Goal: Navigation & Orientation: Find specific page/section

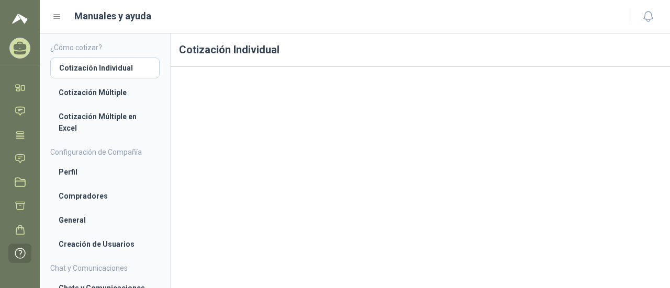
click at [18, 46] on icon at bounding box center [20, 46] width 13 height 9
click at [21, 86] on icon at bounding box center [23, 88] width 4 height 5
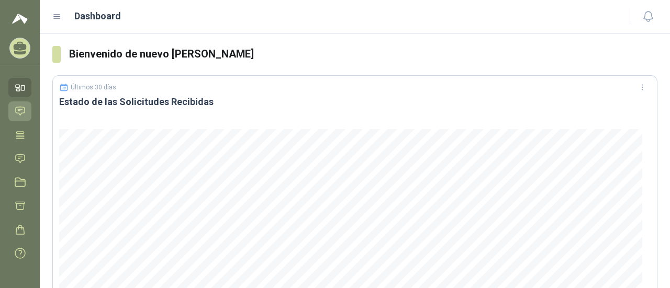
click at [23, 113] on icon at bounding box center [20, 111] width 11 height 11
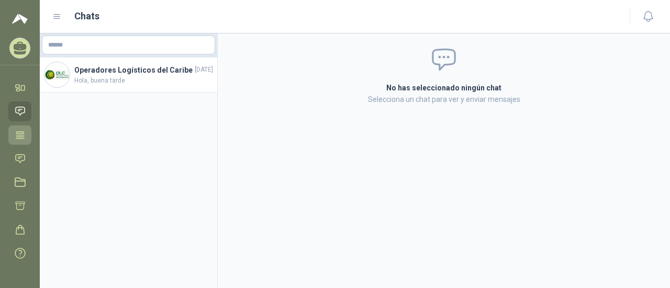
click at [21, 136] on icon at bounding box center [20, 135] width 11 height 11
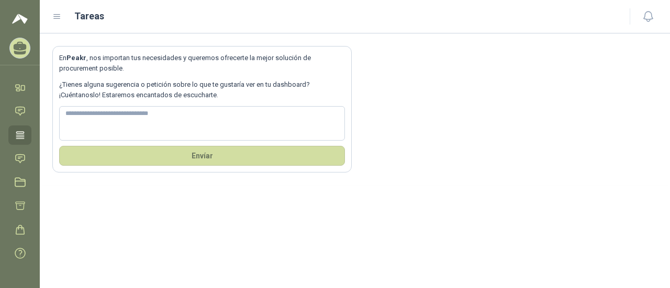
scroll to position [4, 0]
click at [23, 181] on icon at bounding box center [20, 178] width 11 height 11
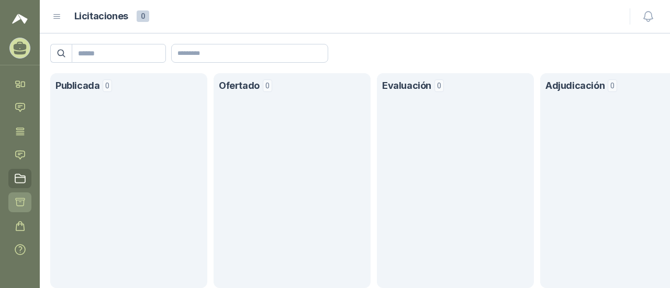
click at [23, 201] on icon at bounding box center [20, 202] width 11 height 11
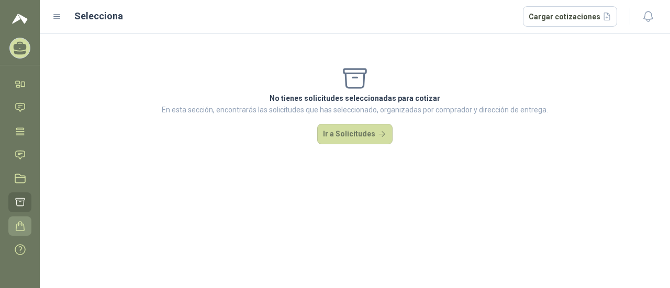
click at [20, 228] on icon at bounding box center [20, 226] width 11 height 11
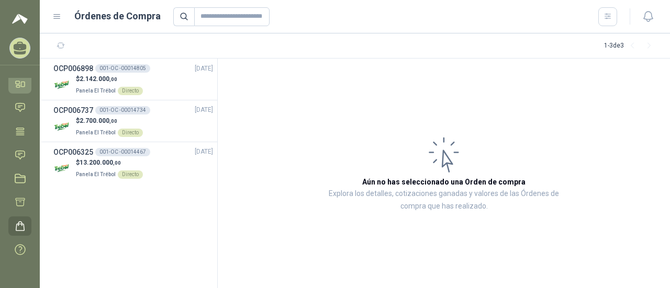
click at [20, 84] on icon at bounding box center [20, 84] width 11 height 11
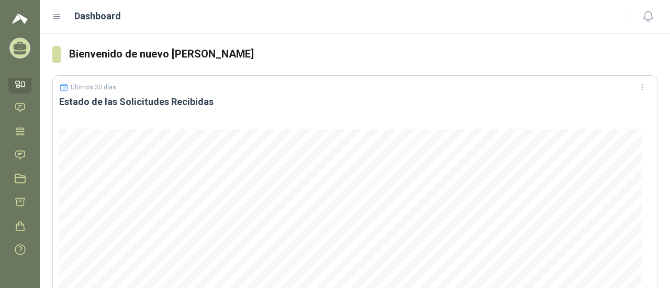
click at [24, 51] on icon at bounding box center [20, 48] width 16 height 16
click at [19, 105] on icon at bounding box center [20, 108] width 9 height 8
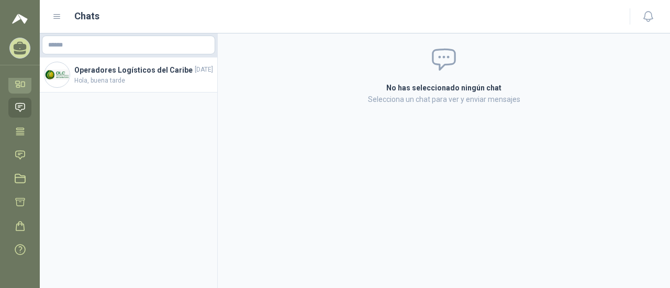
click at [19, 86] on icon at bounding box center [18, 86] width 4 height 2
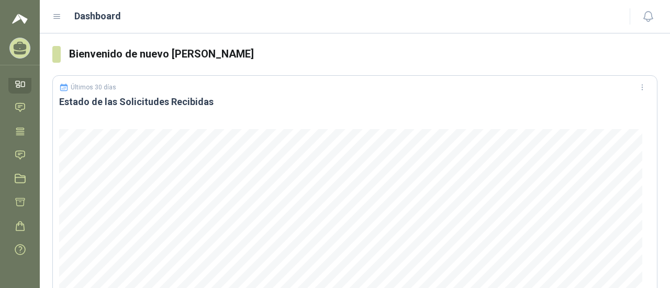
click at [64, 20] on div "Dashboard" at bounding box center [334, 16] width 565 height 15
click at [58, 18] on icon at bounding box center [57, 17] width 6 height 4
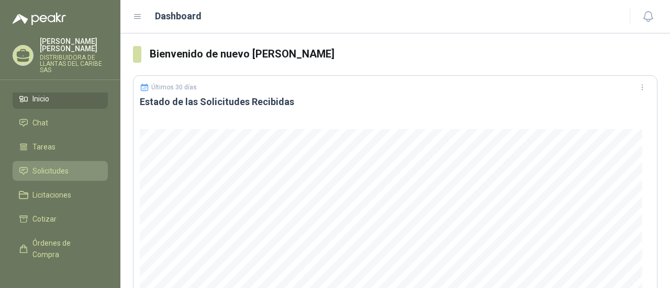
click at [47, 166] on span "Solicitudes" at bounding box center [50, 171] width 36 height 12
